Goal: Information Seeking & Learning: Learn about a topic

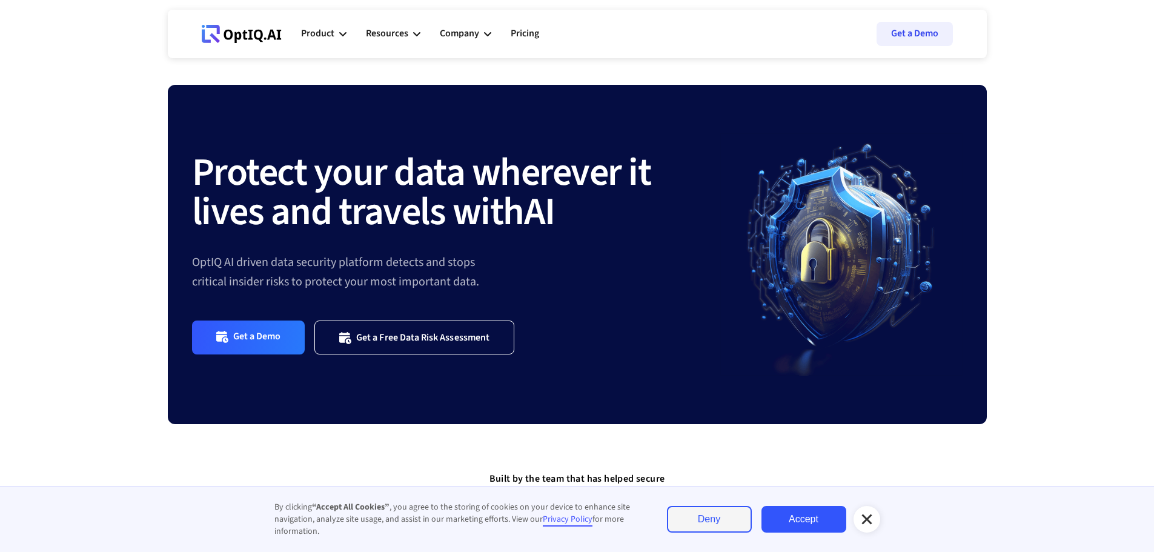
click at [836, 526] on link "Accept" at bounding box center [804, 519] width 85 height 27
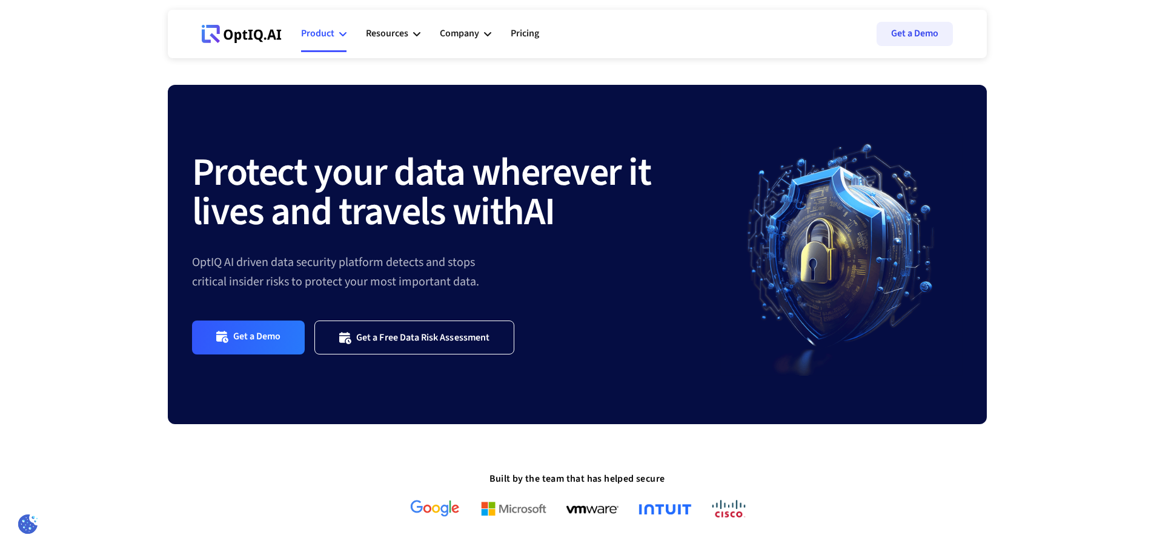
click at [319, 36] on div "Product" at bounding box center [317, 33] width 33 height 16
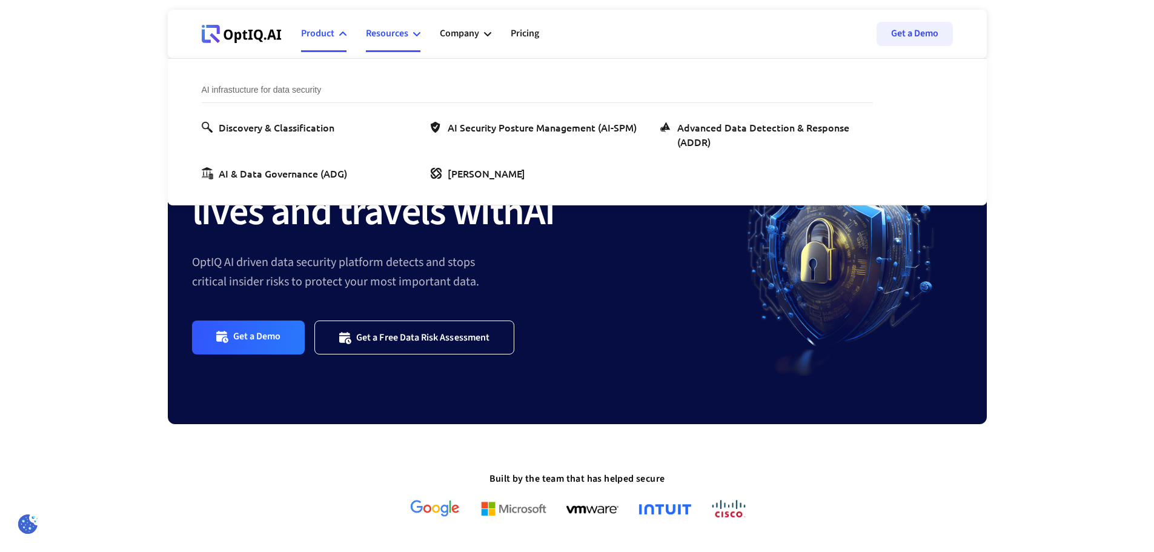
click at [393, 36] on div "Resources" at bounding box center [387, 33] width 42 height 16
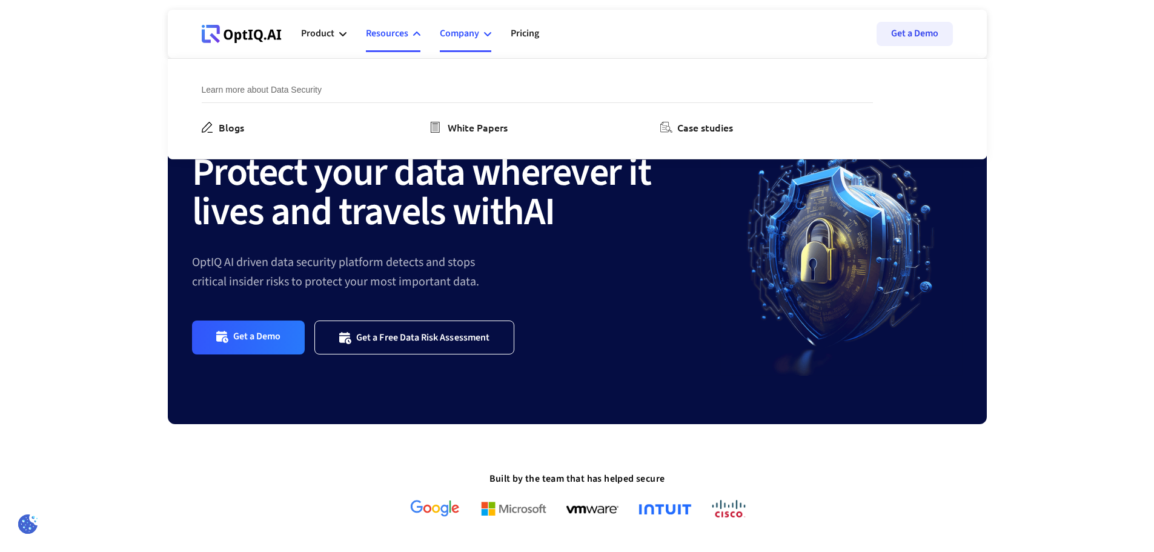
click at [467, 33] on div "Company" at bounding box center [459, 33] width 39 height 16
click at [517, 32] on link "Pricing" at bounding box center [525, 34] width 28 height 36
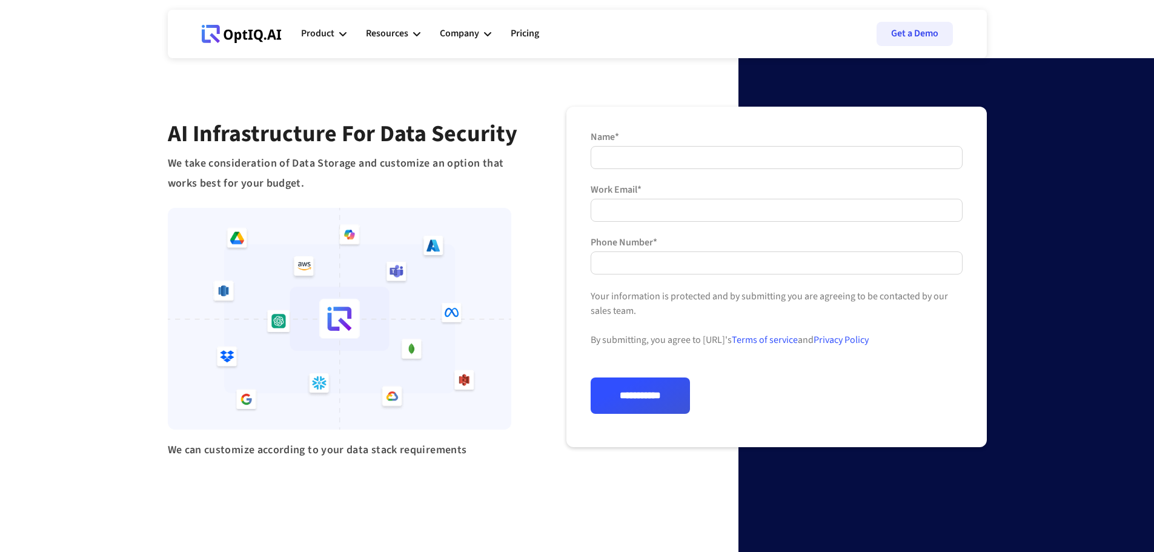
click at [414, 482] on div "**********" at bounding box center [577, 290] width 1154 height 581
click at [394, 27] on div "Resources" at bounding box center [387, 33] width 42 height 16
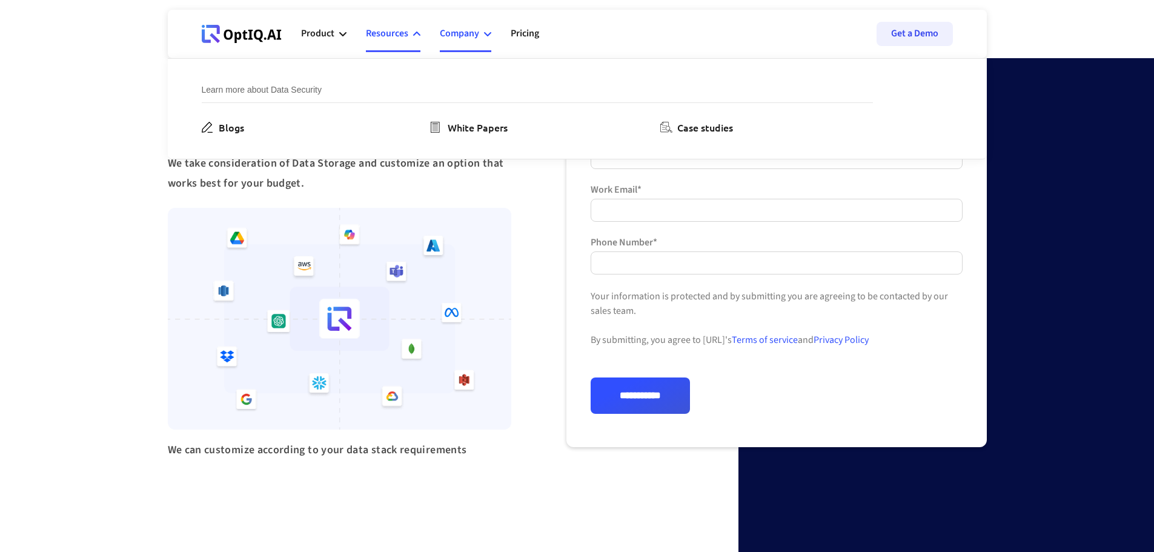
click at [463, 30] on div "Company" at bounding box center [459, 33] width 39 height 16
click at [306, 32] on div "Product" at bounding box center [317, 33] width 33 height 16
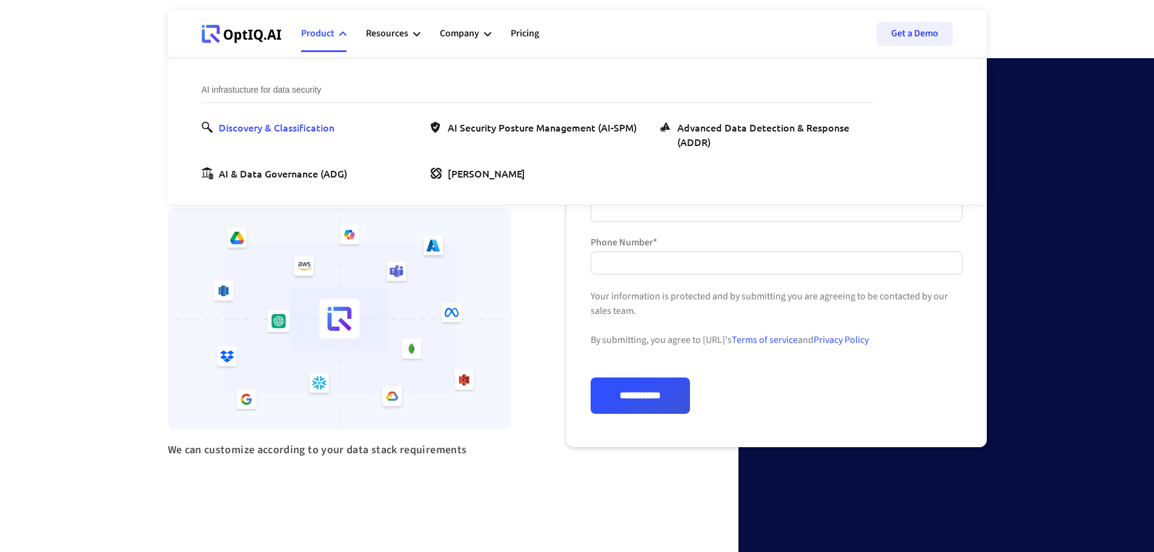
click at [284, 125] on div "Discovery & Classification" at bounding box center [277, 127] width 116 height 15
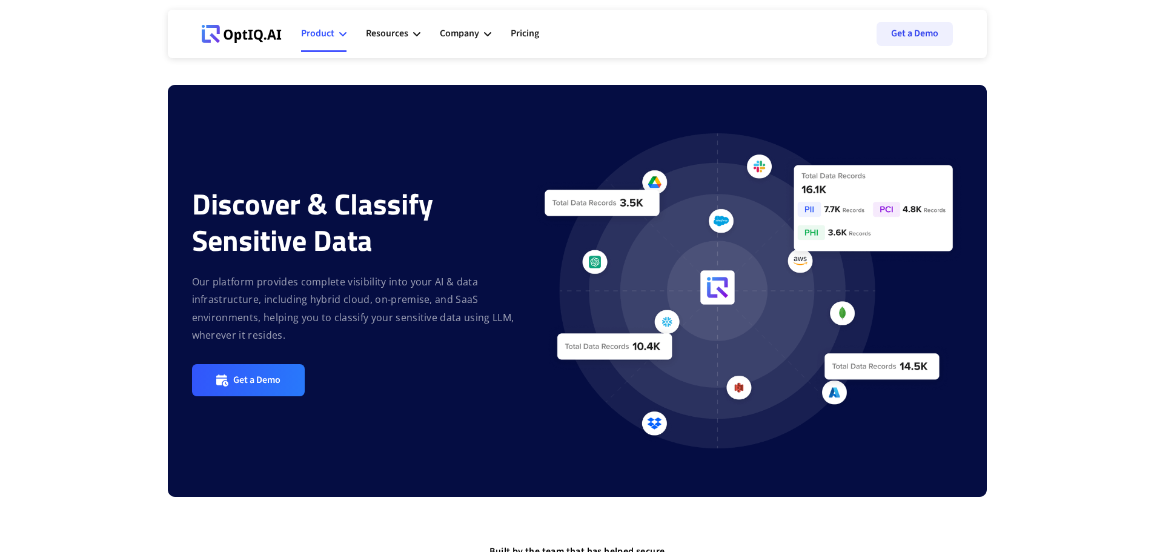
click at [341, 33] on icon at bounding box center [342, 34] width 7 height 4
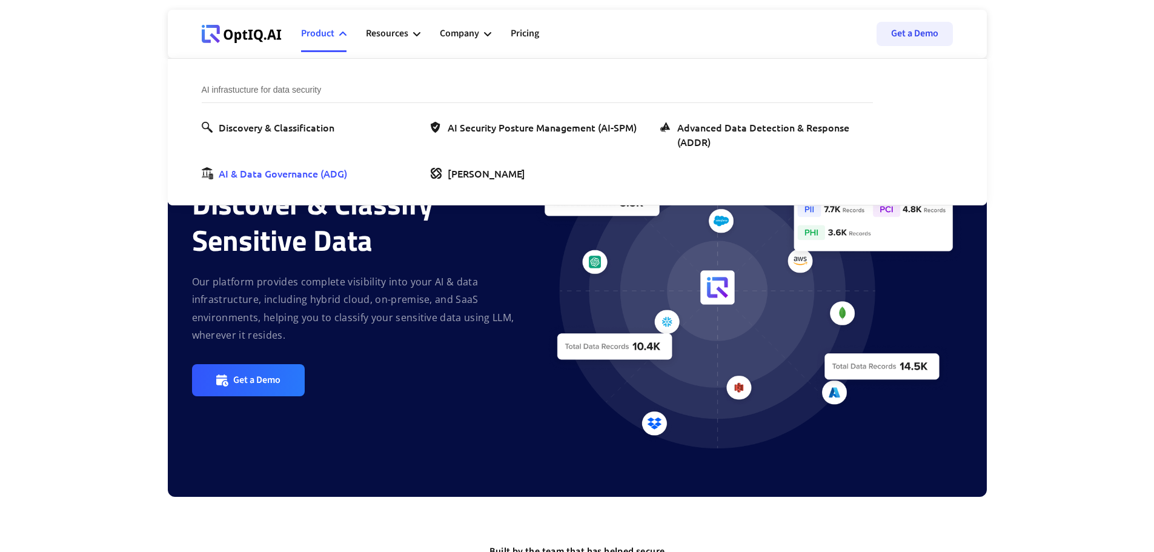
click at [308, 175] on div "AI & Data Governance (ADG)" at bounding box center [283, 173] width 128 height 15
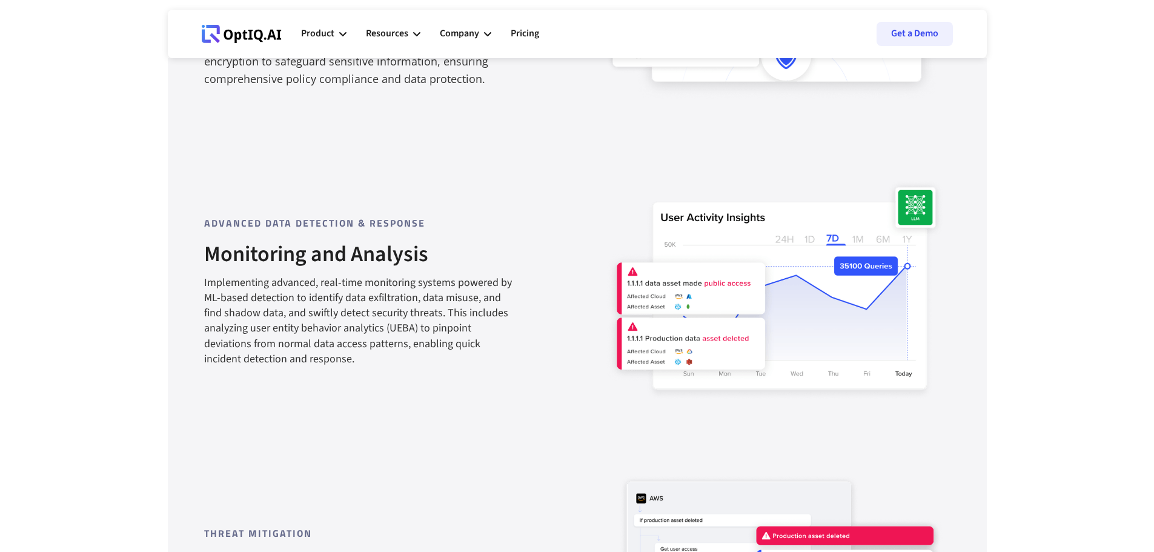
scroll to position [967, 0]
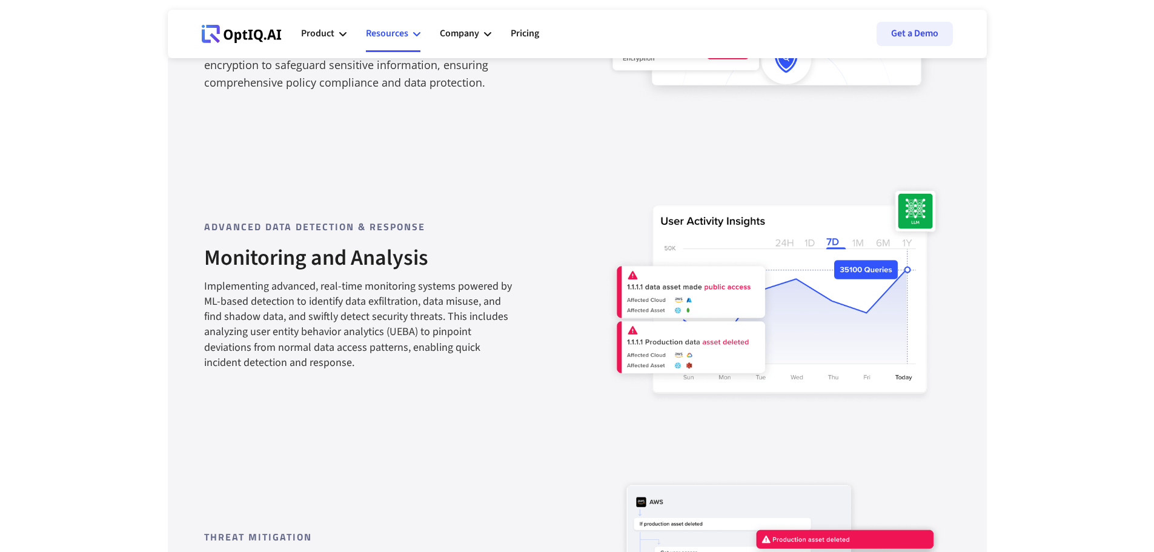
click at [409, 31] on div "Resources" at bounding box center [393, 34] width 55 height 36
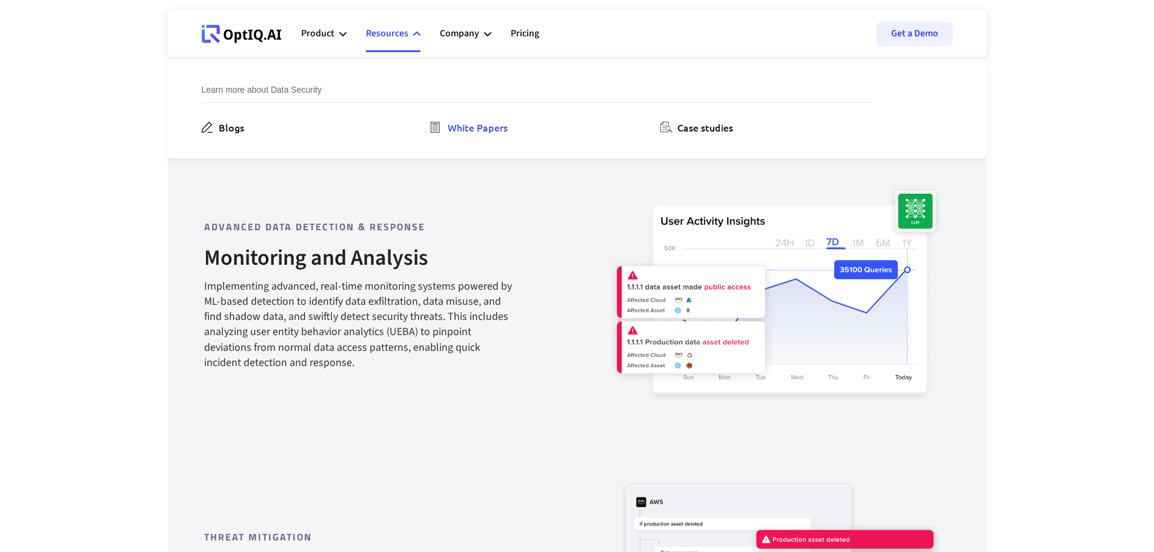
click at [483, 132] on div "White Papers" at bounding box center [478, 127] width 60 height 15
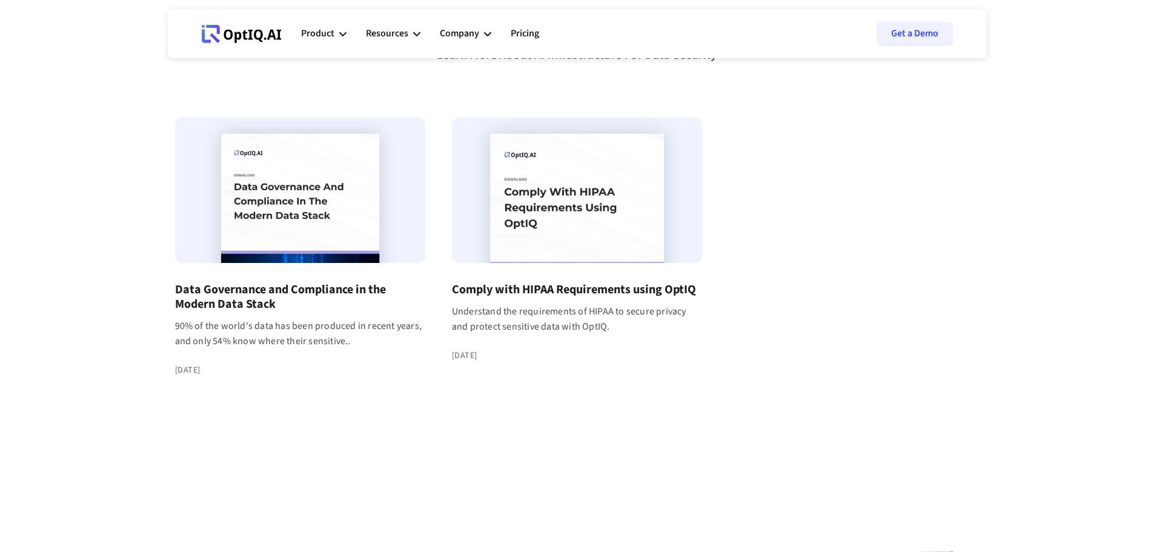
scroll to position [99, 0]
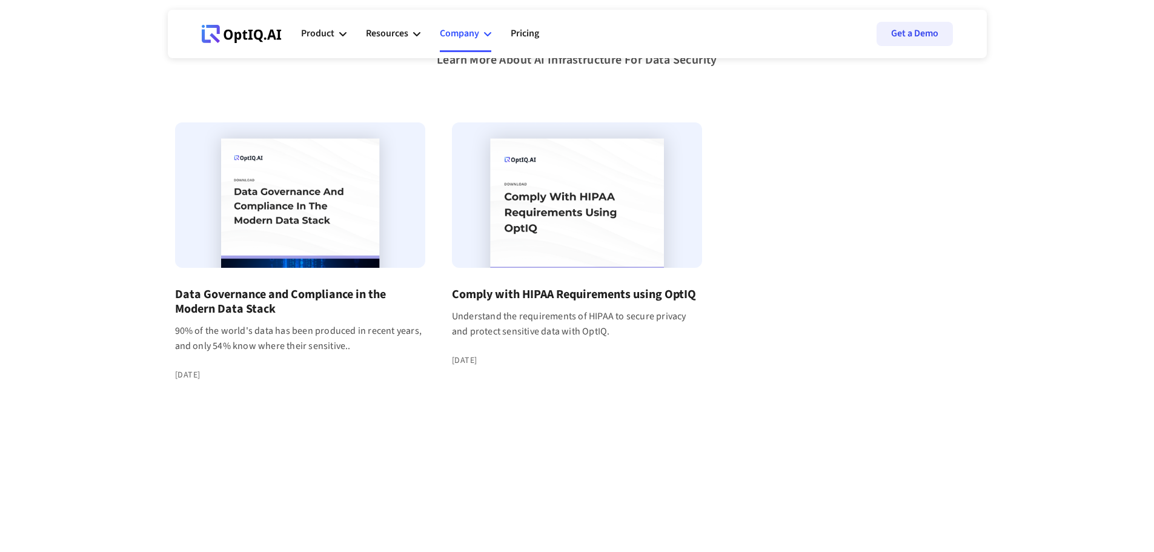
click at [489, 38] on div "Company" at bounding box center [465, 34] width 51 height 36
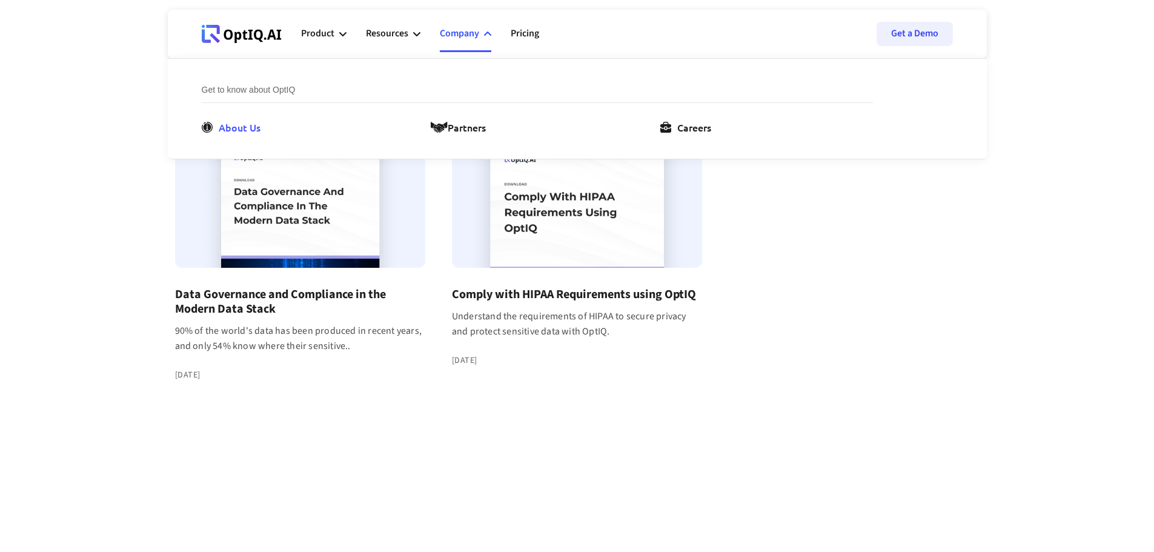
click at [257, 130] on div "About Us" at bounding box center [240, 127] width 42 height 15
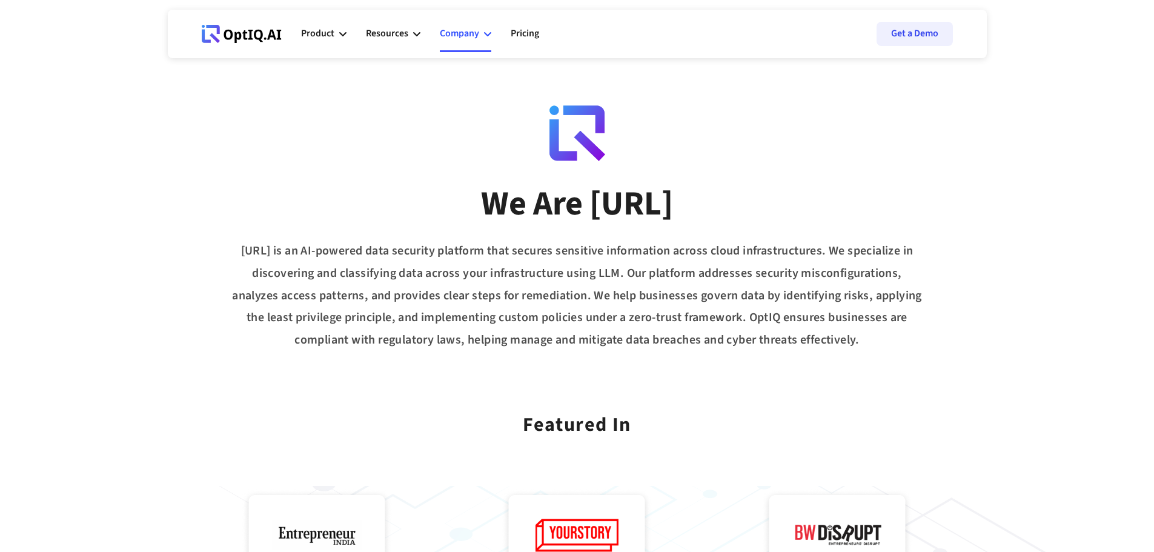
click at [457, 33] on div "Company" at bounding box center [459, 33] width 39 height 16
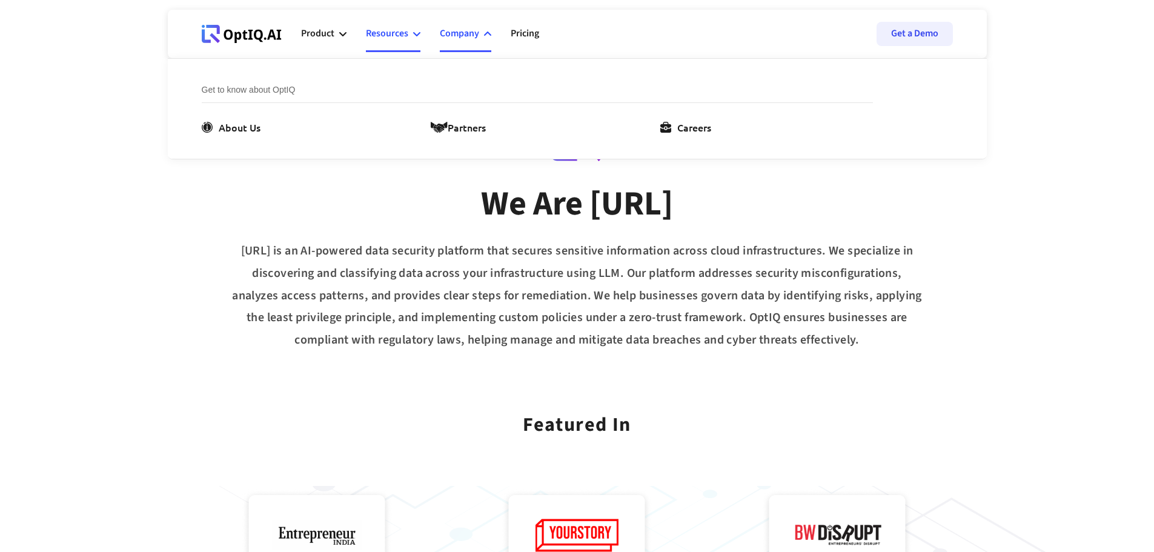
click at [368, 34] on div "Resources" at bounding box center [387, 33] width 42 height 16
click at [236, 128] on div "Blogs" at bounding box center [231, 127] width 25 height 15
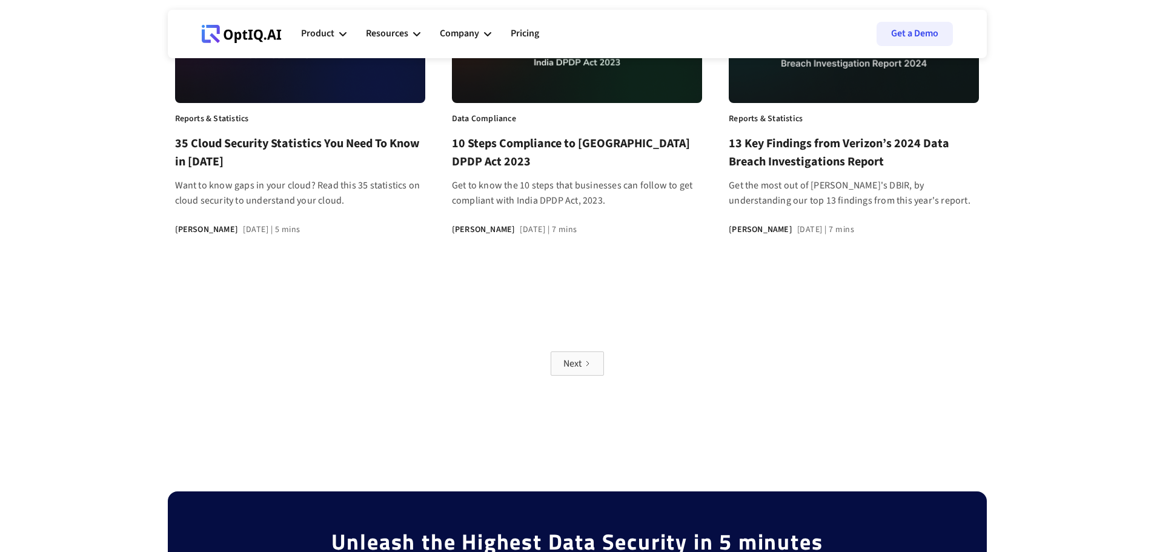
scroll to position [1031, 0]
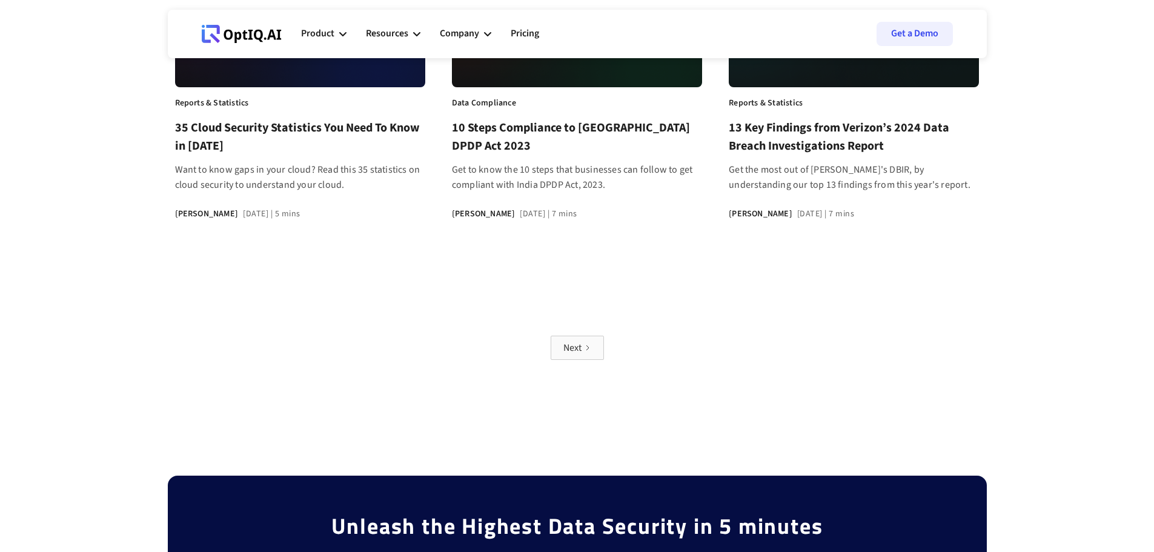
click at [580, 351] on div "Next" at bounding box center [572, 348] width 18 height 12
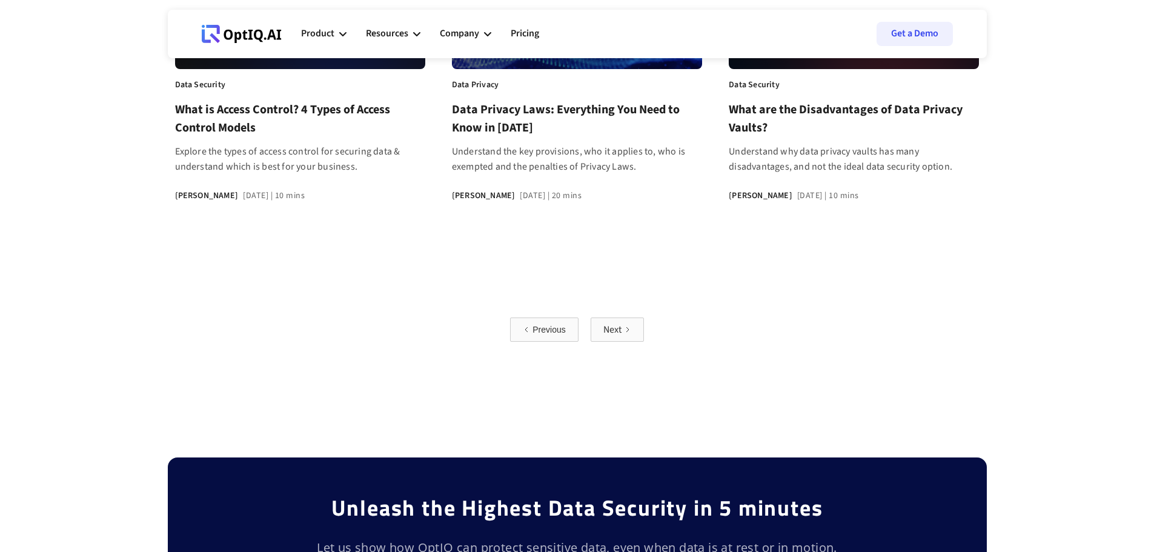
scroll to position [1057, 0]
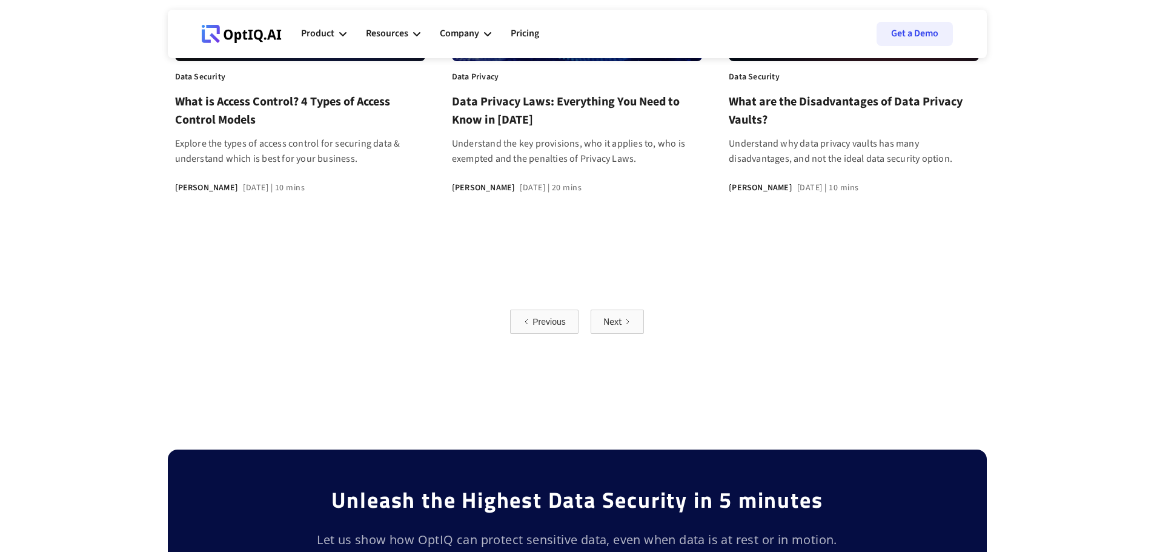
click at [599, 315] on link "Next" at bounding box center [617, 322] width 53 height 24
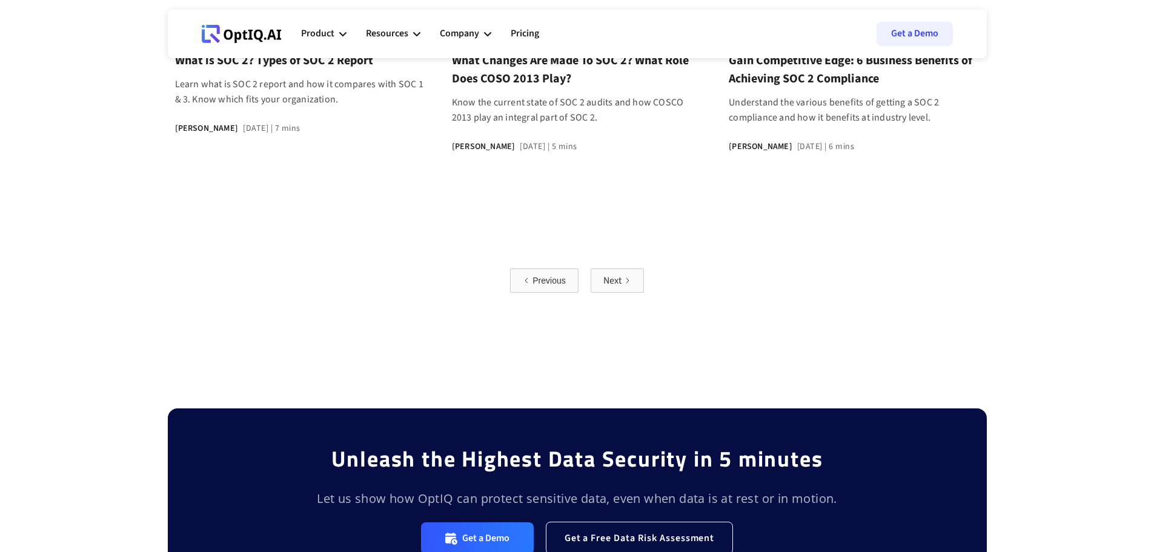
scroll to position [1033, 0]
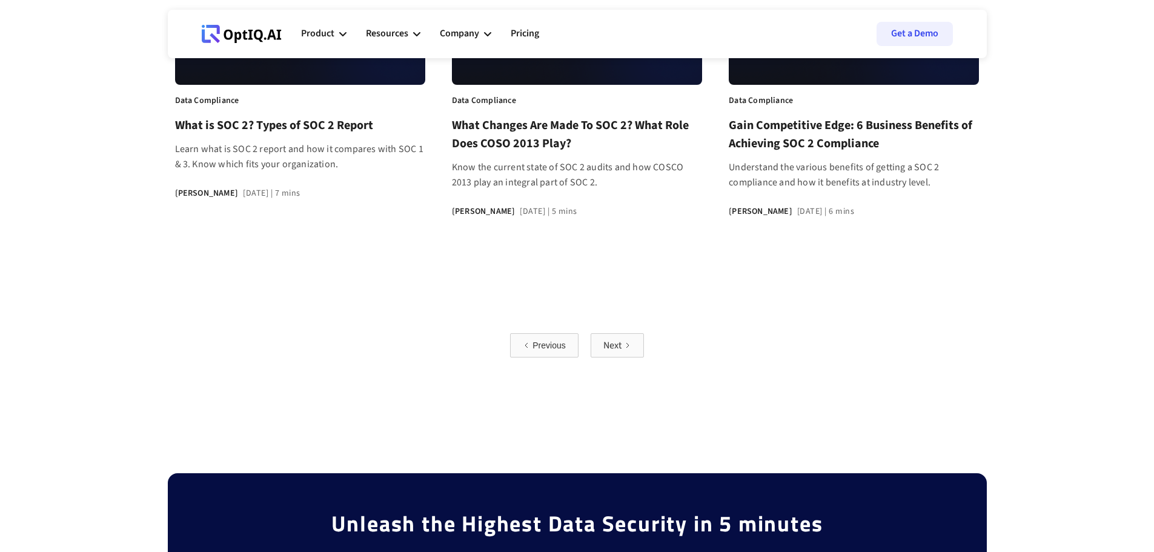
click at [526, 344] on icon "Previous Page" at bounding box center [526, 345] width 7 height 7
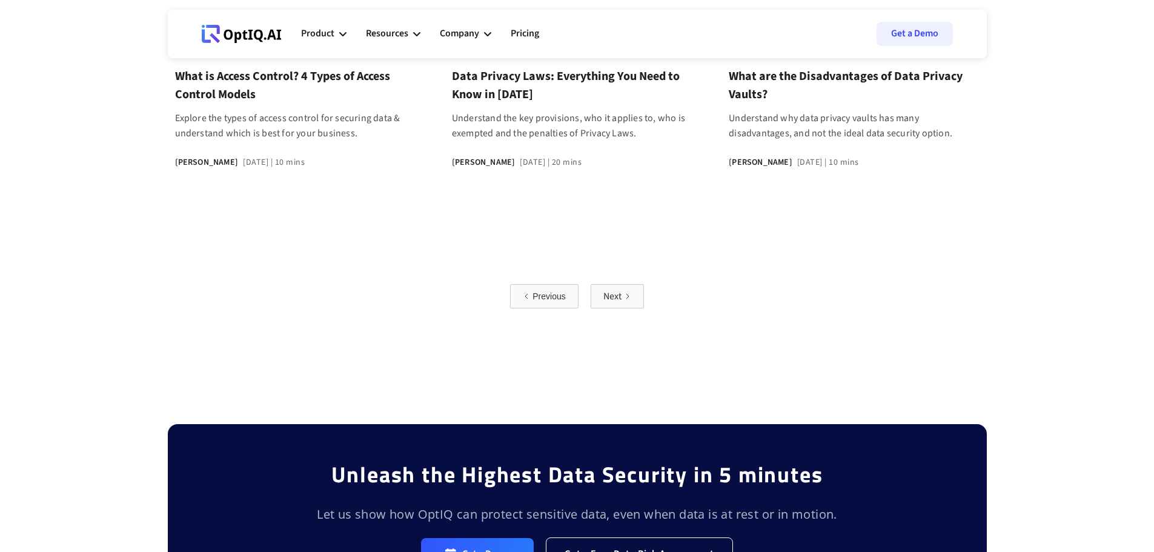
scroll to position [1092, 0]
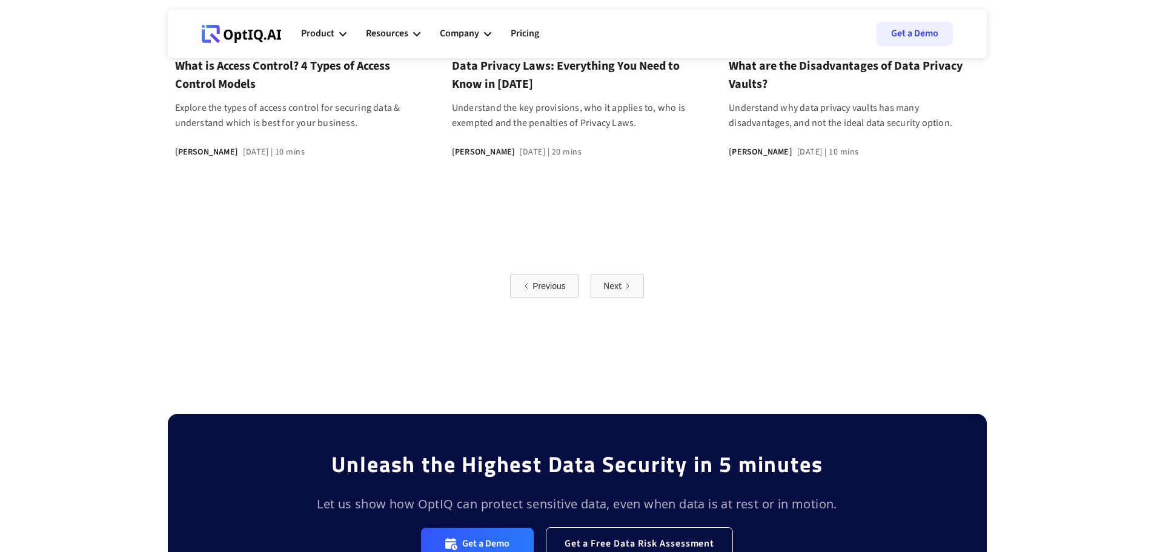
click at [527, 285] on icon "Previous Page" at bounding box center [526, 285] width 7 height 7
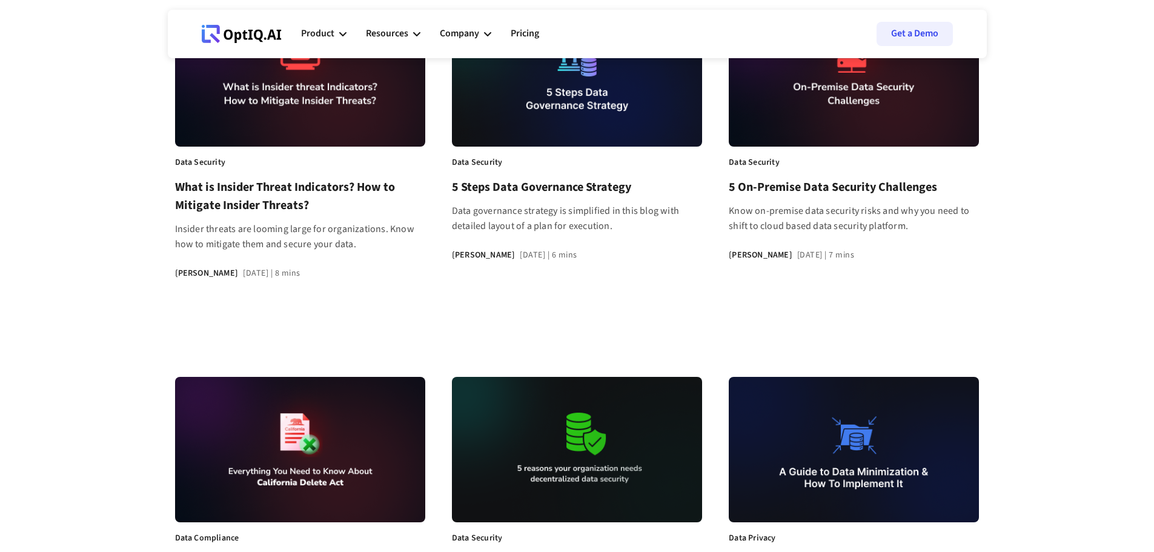
scroll to position [230, 0]
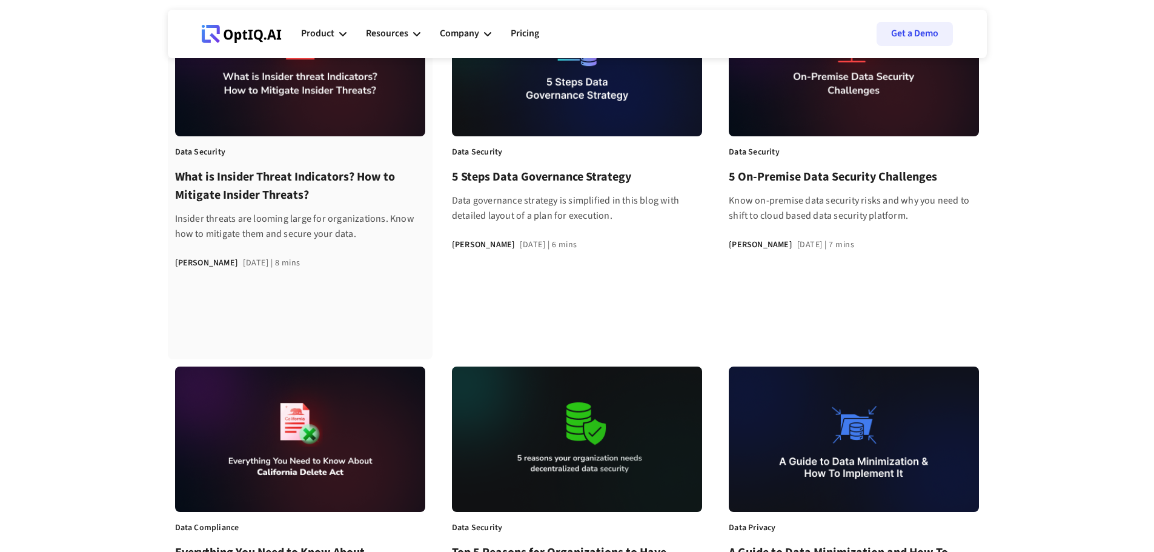
click at [274, 187] on h3 "What is Insider Threat Indicators? How to Mitigate Insider Threats?" at bounding box center [300, 186] width 250 height 36
click at [576, 414] on div at bounding box center [577, 439] width 250 height 145
